Goal: Task Accomplishment & Management: Manage account settings

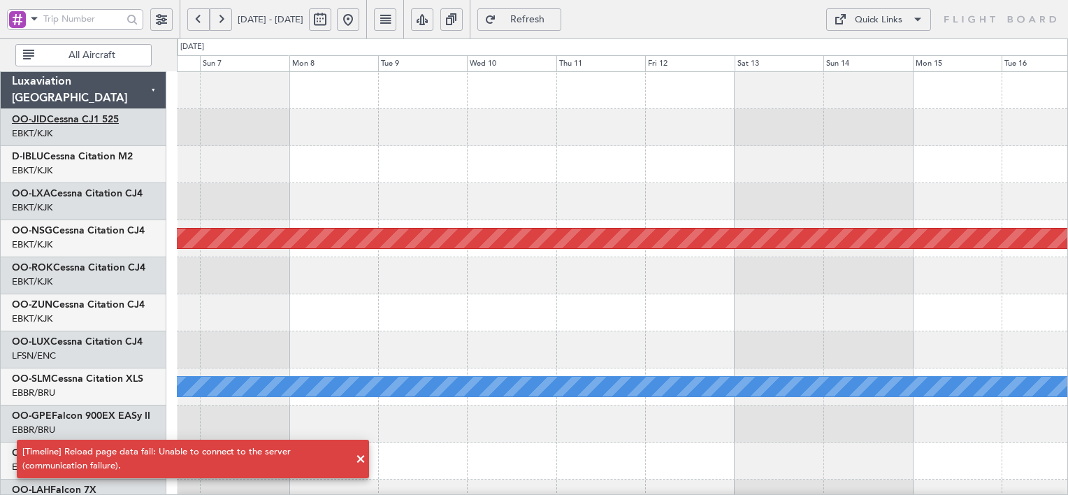
click at [106, 121] on link "OO-JID Cessna CJ1 525" at bounding box center [65, 120] width 107 height 10
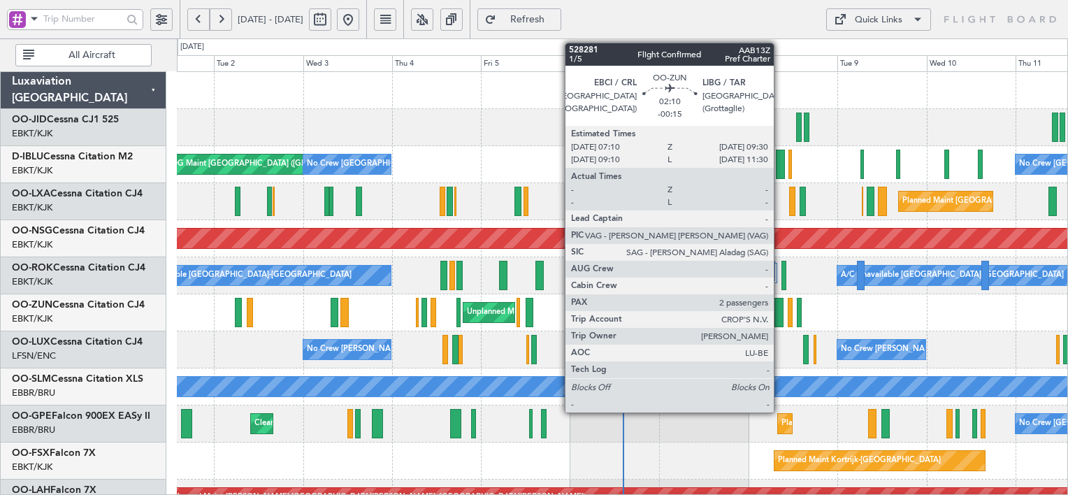
click at [780, 316] on div at bounding box center [779, 312] width 9 height 29
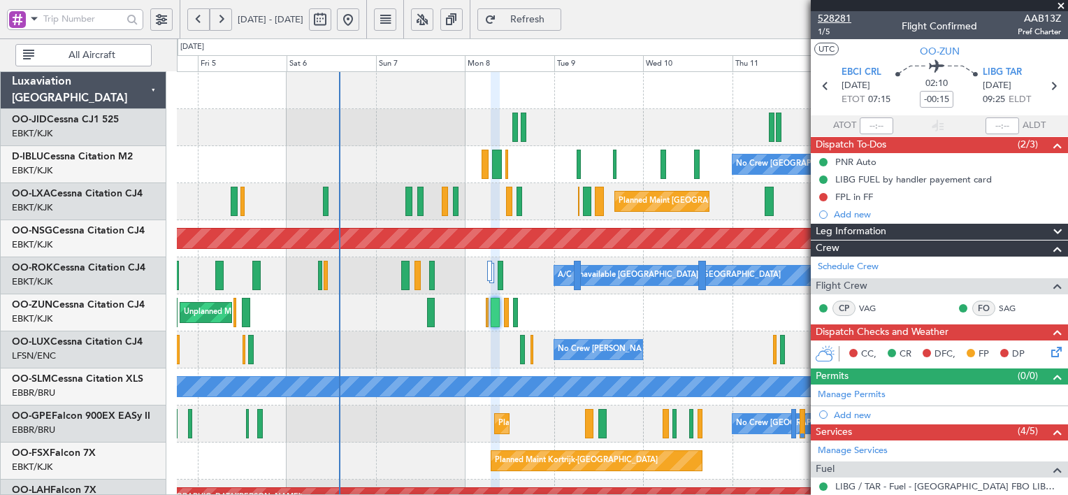
click at [829, 15] on span "528281" at bounding box center [835, 18] width 34 height 15
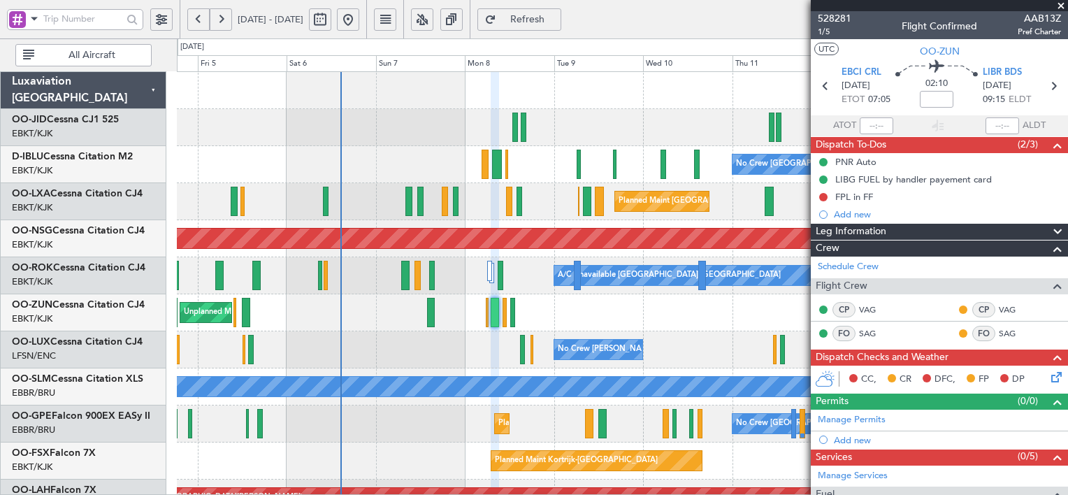
click at [557, 17] on span "Refresh" at bounding box center [527, 20] width 57 height 10
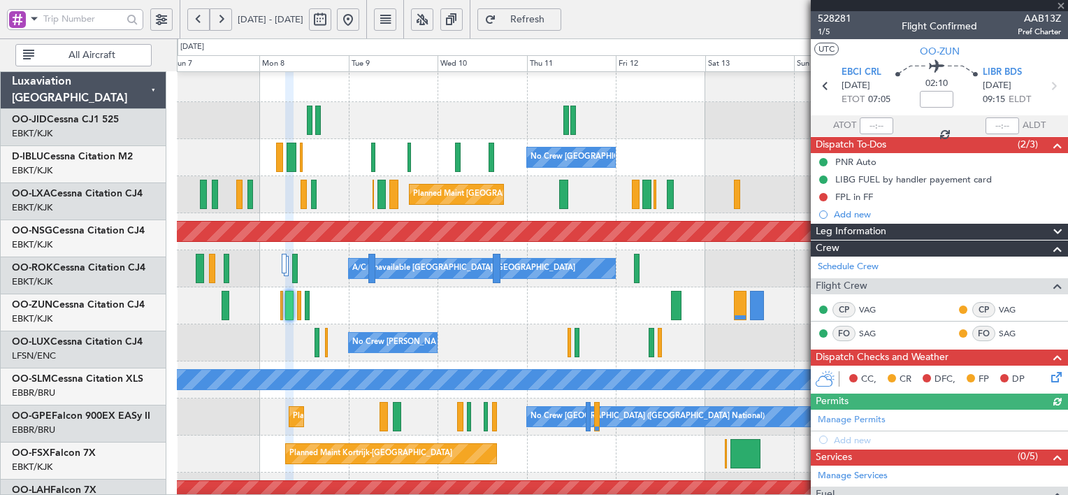
click at [462, 299] on div "Unplanned Maint [GEOGRAPHIC_DATA] ([GEOGRAPHIC_DATA])" at bounding box center [622, 305] width 891 height 37
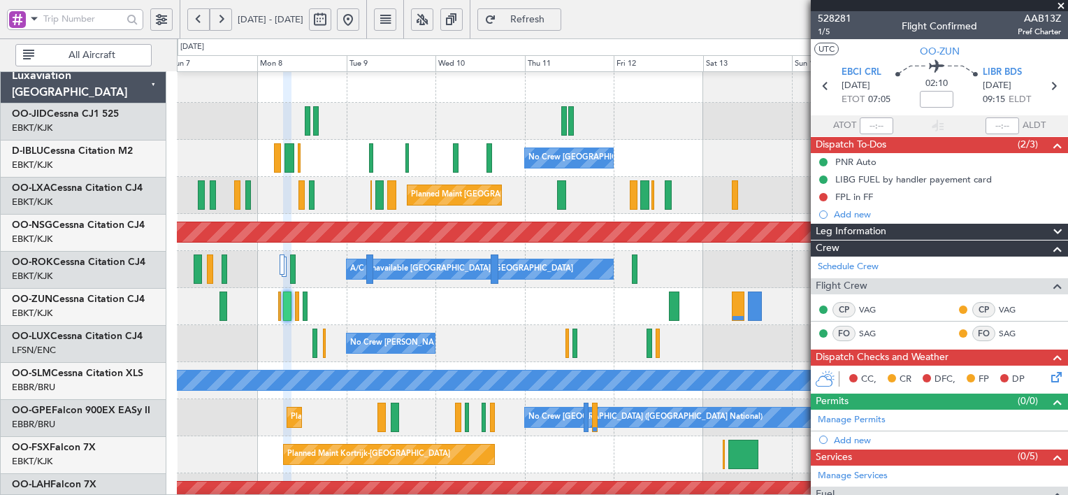
click at [434, 14] on button at bounding box center [422, 19] width 22 height 22
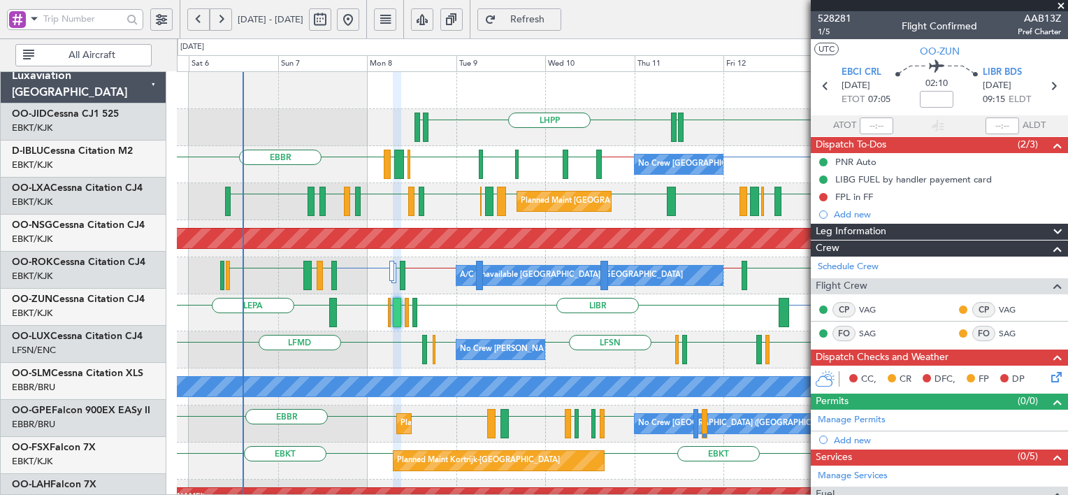
scroll to position [0, 0]
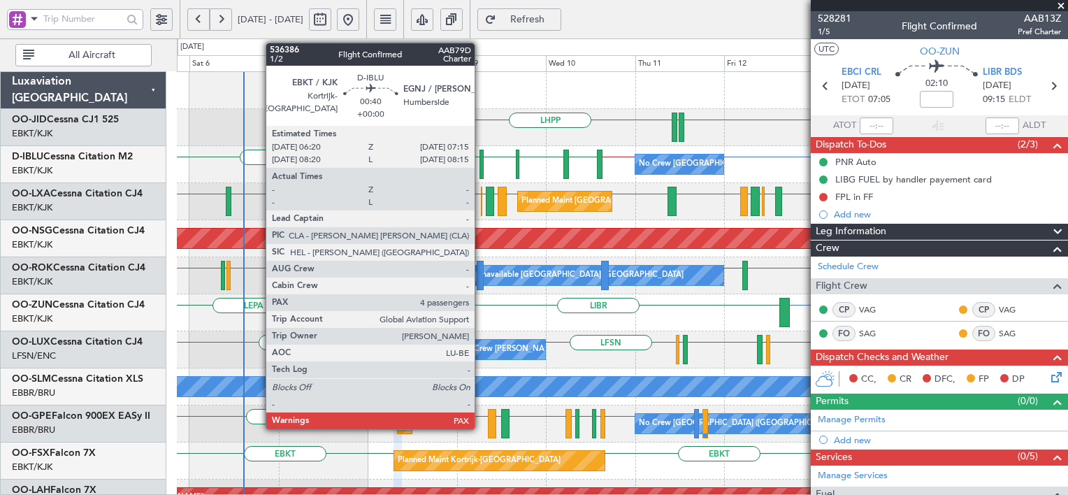
click at [481, 171] on div at bounding box center [481, 164] width 3 height 29
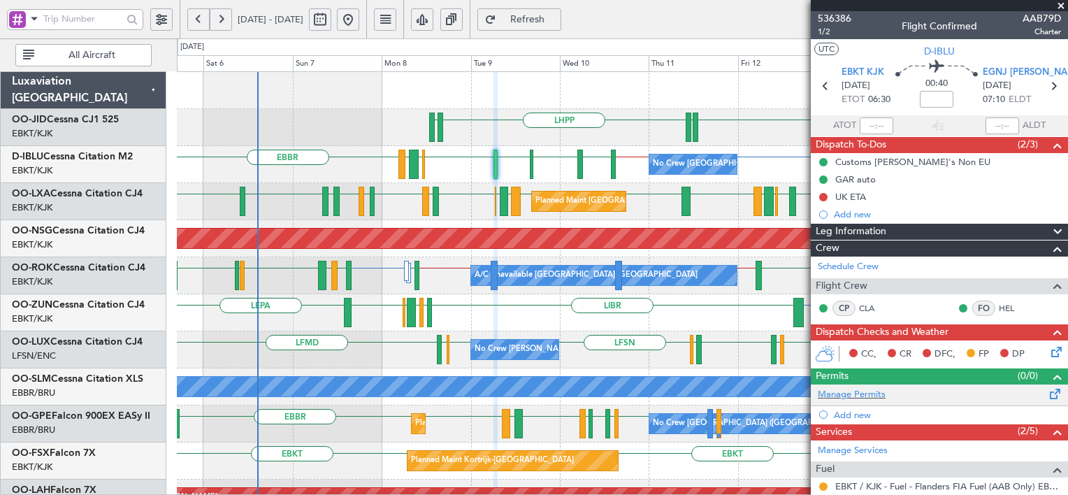
scroll to position [194, 0]
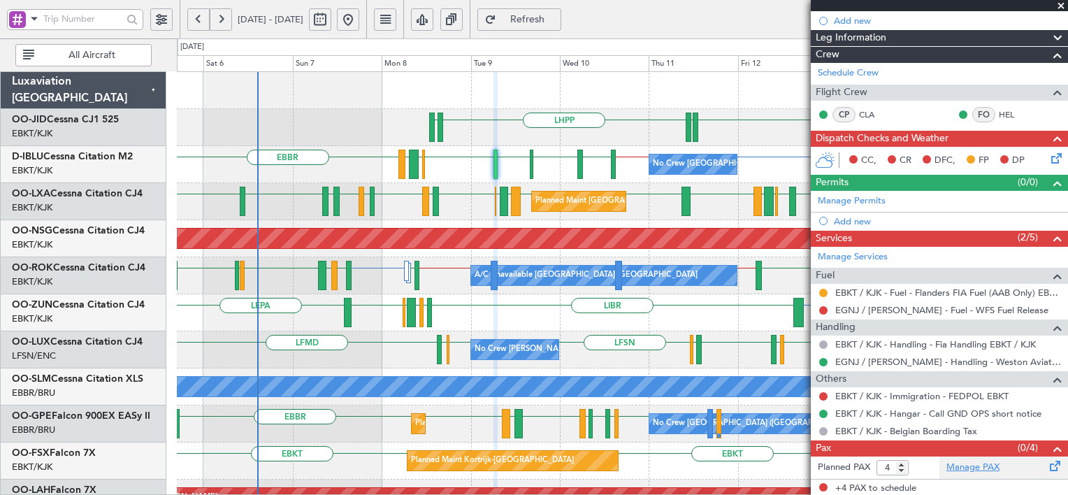
click at [963, 462] on link "Manage PAX" at bounding box center [973, 468] width 53 height 14
click at [981, 462] on link "Manage PAX" at bounding box center [973, 468] width 53 height 14
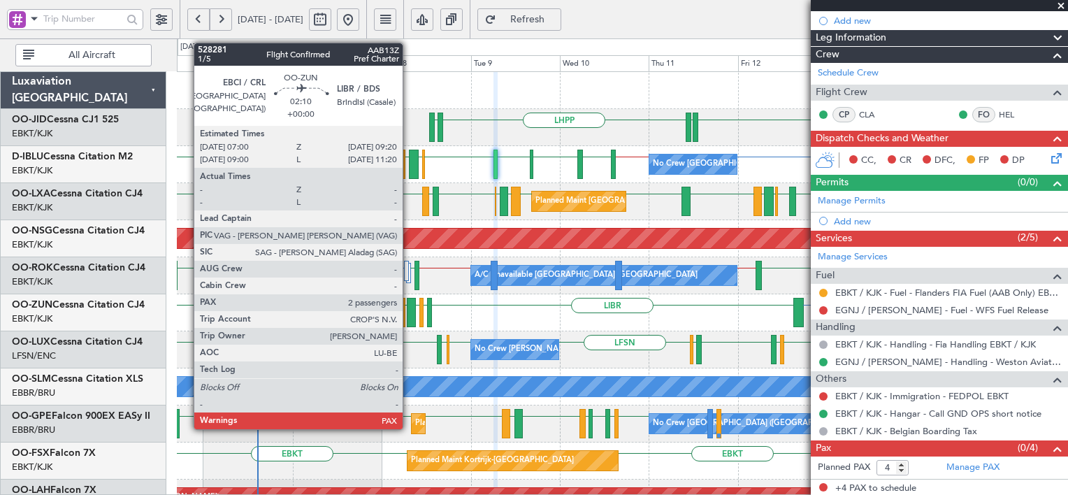
click at [409, 306] on div at bounding box center [411, 312] width 9 height 29
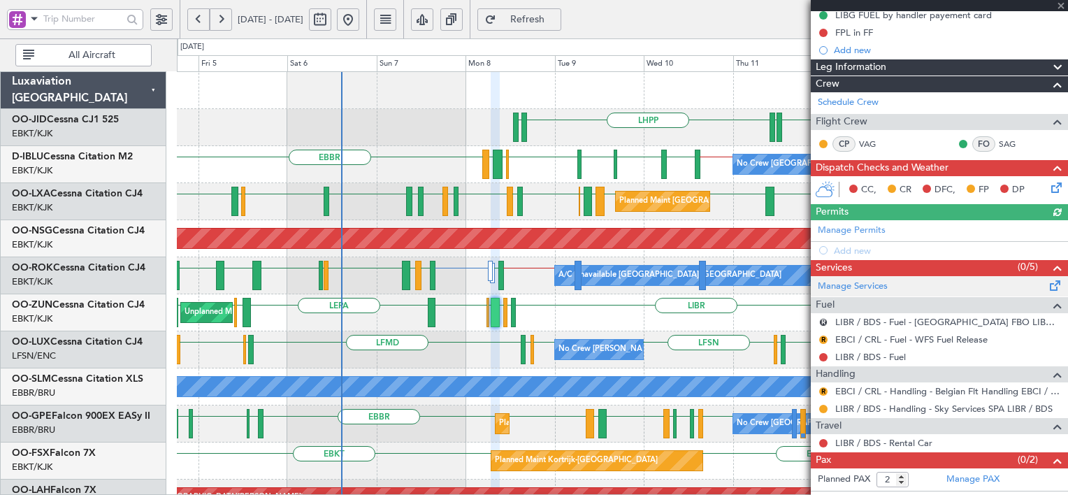
scroll to position [176, 0]
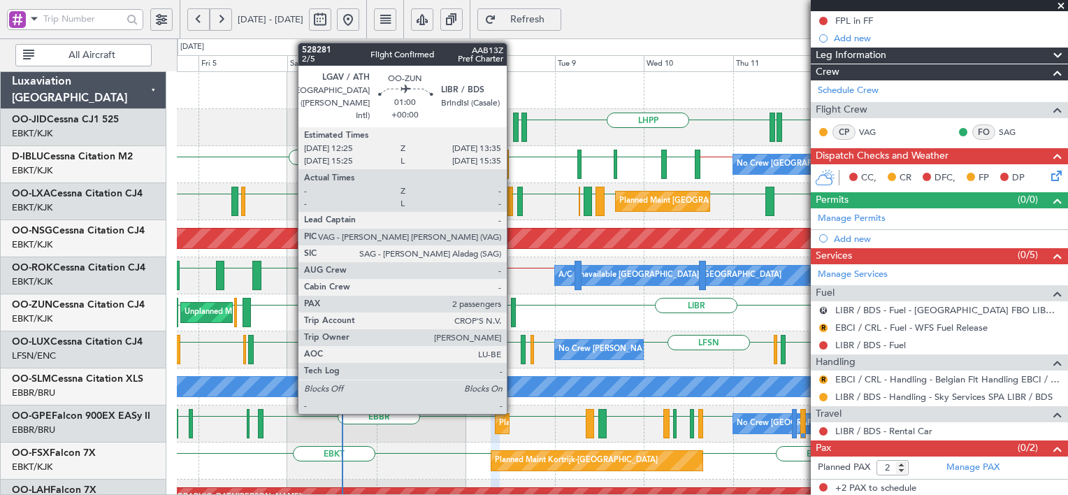
click at [513, 313] on div at bounding box center [513, 312] width 5 height 29
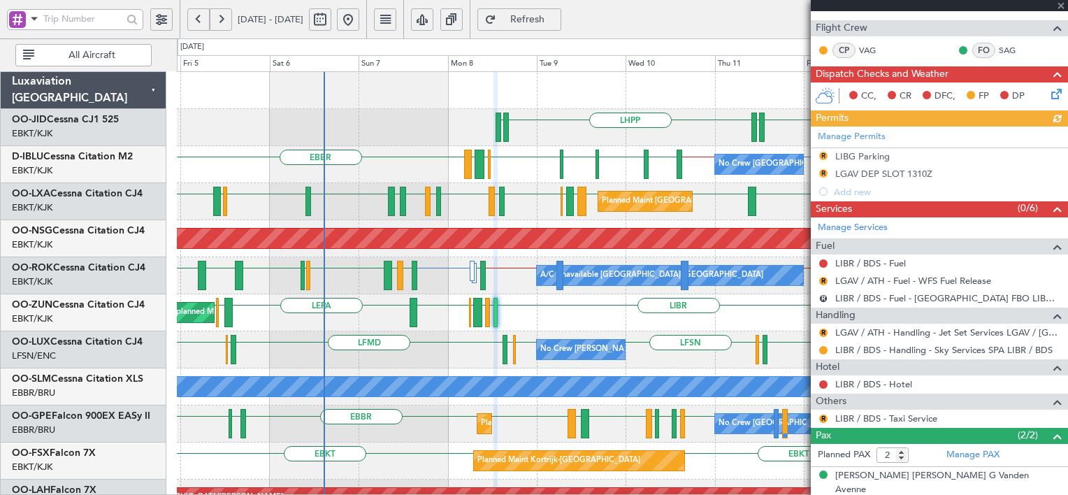
scroll to position [294, 0]
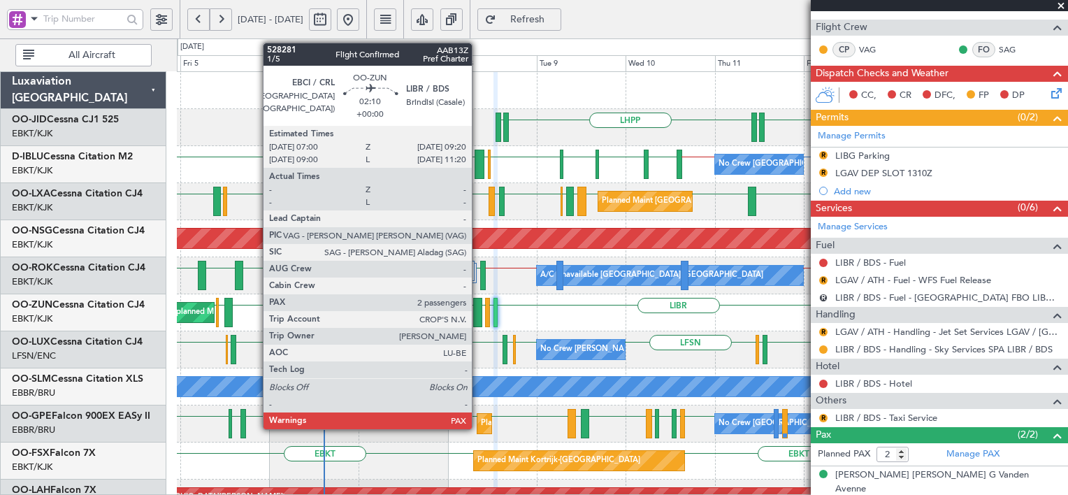
click at [478, 313] on div at bounding box center [477, 312] width 9 height 29
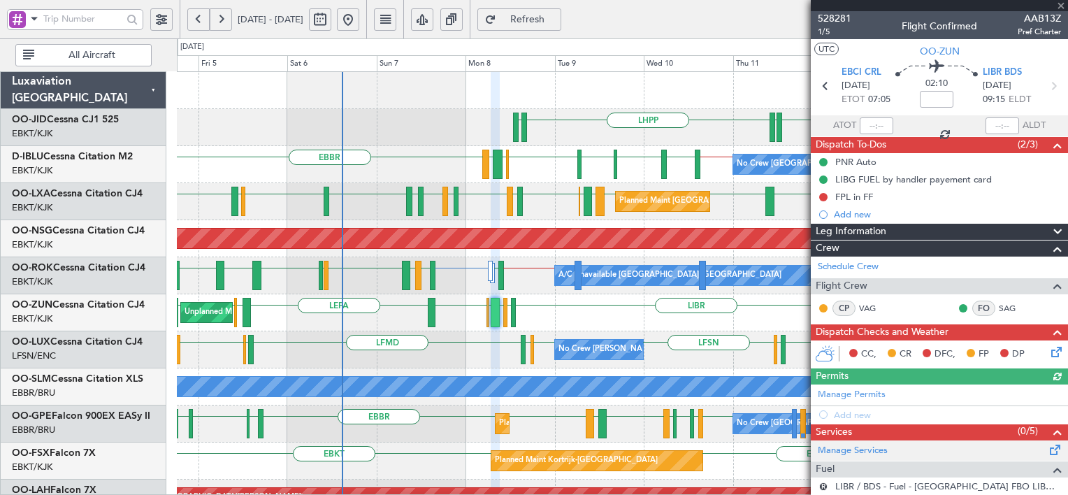
scroll to position [176, 0]
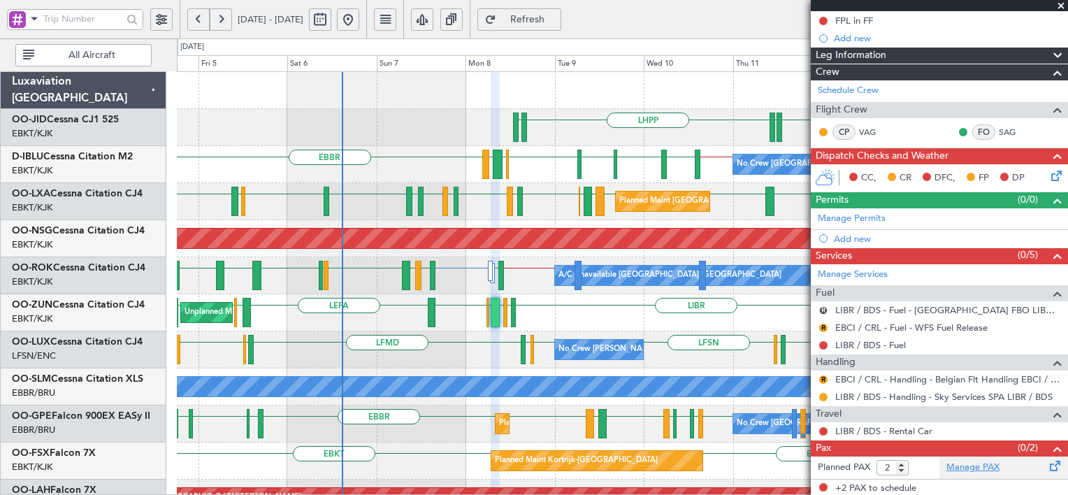
click at [978, 466] on link "Manage PAX" at bounding box center [973, 468] width 53 height 14
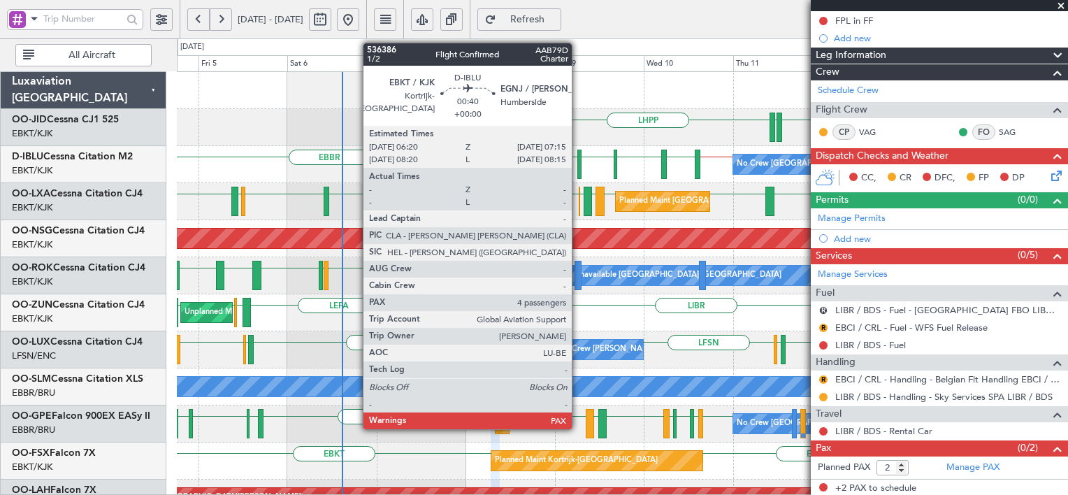
click at [578, 166] on div at bounding box center [579, 164] width 3 height 29
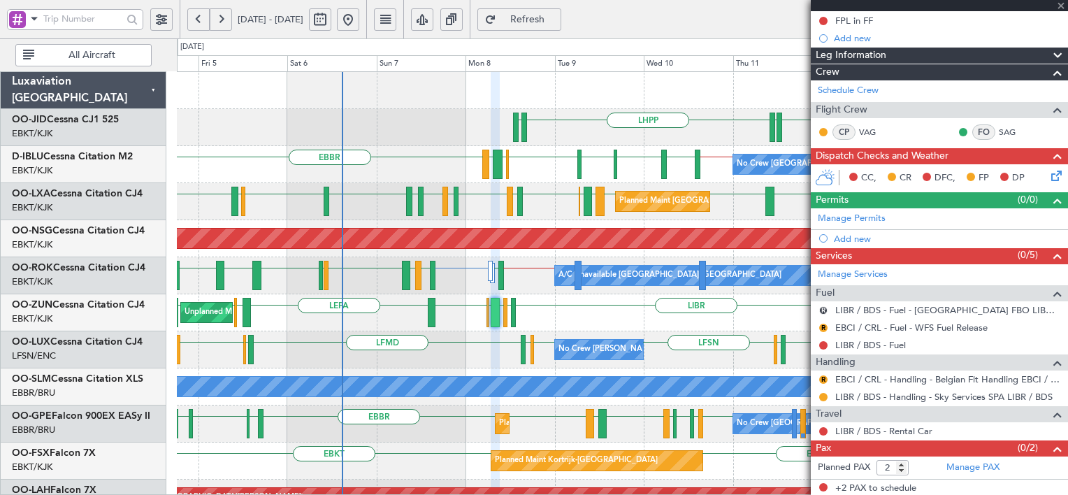
type input "4"
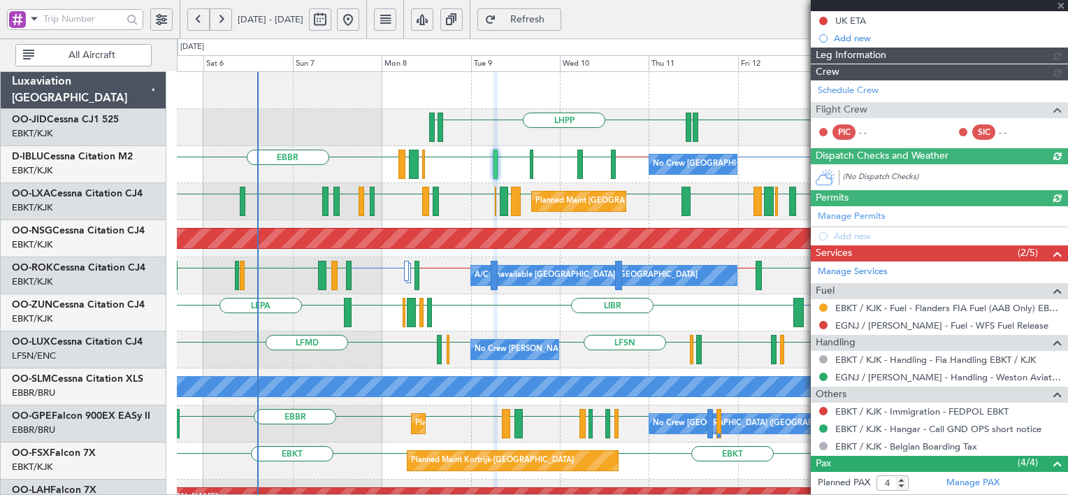
scroll to position [0, 0]
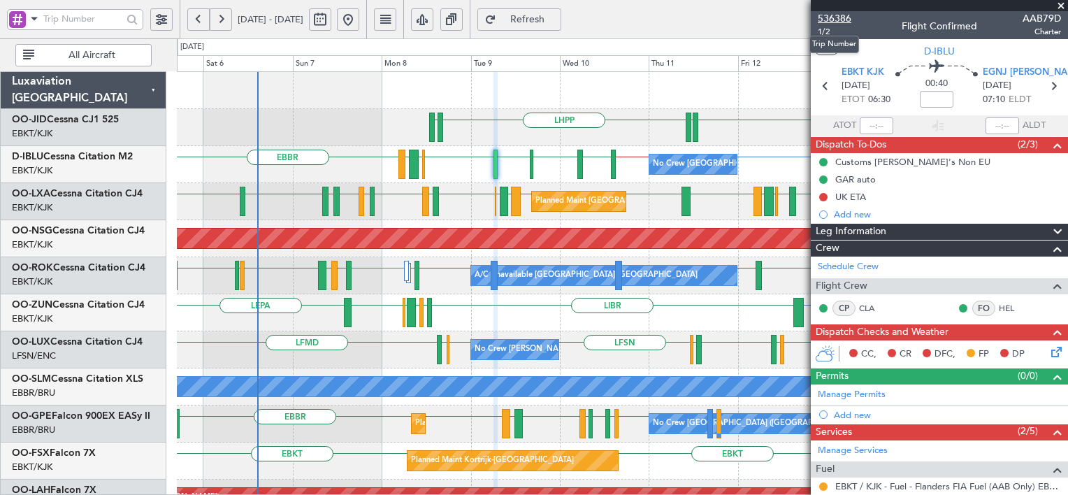
click at [834, 18] on span "536386" at bounding box center [835, 18] width 34 height 15
